Goal: Find specific page/section: Find specific page/section

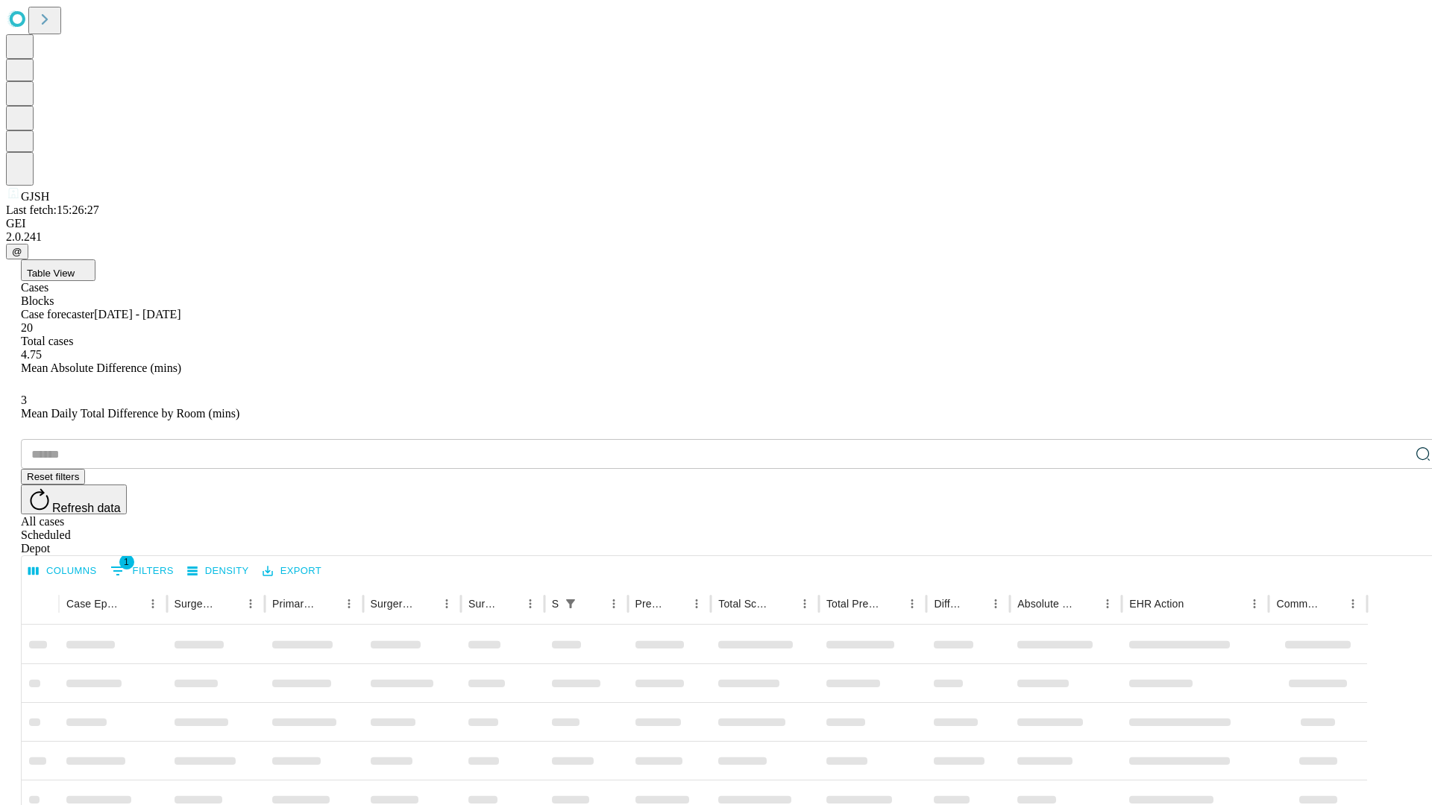
click at [1393, 542] on div "Depot" at bounding box center [731, 548] width 1420 height 13
